Goal: Information Seeking & Learning: Understand process/instructions

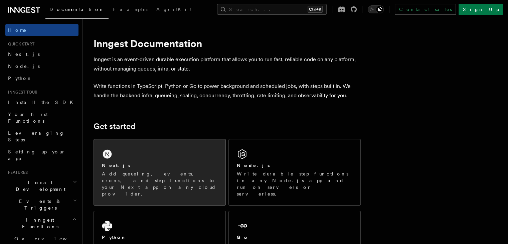
click at [148, 153] on div "Next.js Add queueing, events, crons, and step functions to your Next app on any…" at bounding box center [160, 172] width 132 height 66
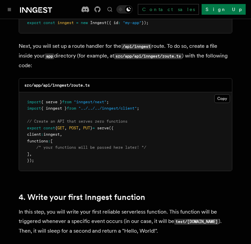
scroll to position [935, 0]
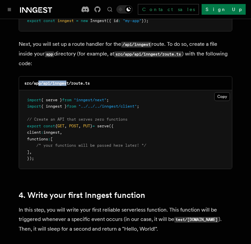
drag, startPoint x: 37, startPoint y: 64, endPoint x: 68, endPoint y: 63, distance: 30.4
click at [68, 81] on code "src/app/api/inngest/route.ts" at bounding box center [56, 83] width 65 height 5
click at [80, 117] on pre "import { serve } from "inngest/next" ; import { inngest } from "../../../innges…" at bounding box center [125, 129] width 213 height 78
click at [58, 138] on pre "import { serve } from "inngest/next" ; import { inngest } from "../../../innges…" at bounding box center [125, 129] width 213 height 78
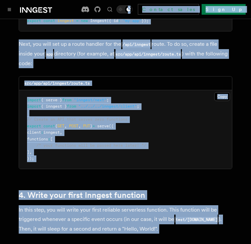
click at [76, 134] on pre "import { serve } from "inngest/next" ; import { inngest } from "../../../innges…" at bounding box center [125, 129] width 213 height 78
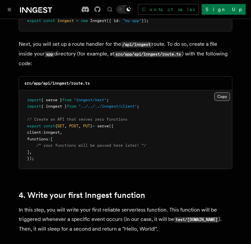
click at [221, 92] on button "Copy Copied" at bounding box center [222, 96] width 16 height 9
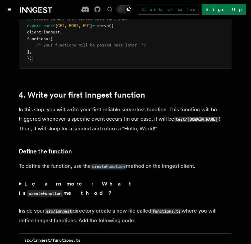
scroll to position [1102, 0]
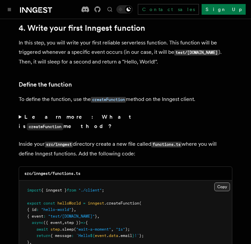
click at [222, 182] on button "Copy Copied" at bounding box center [222, 186] width 16 height 9
